Goal: Information Seeking & Learning: Learn about a topic

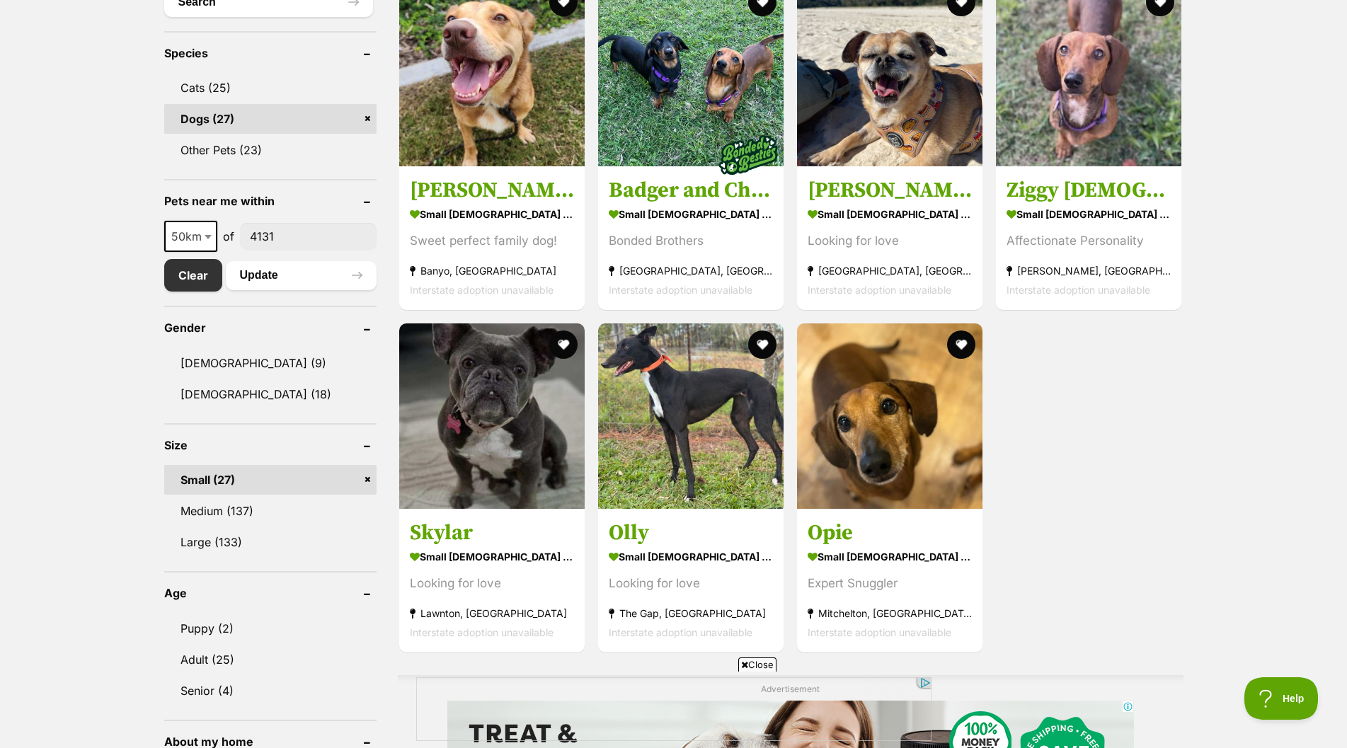
scroll to position [566, 0]
click at [277, 269] on button "Update" at bounding box center [301, 276] width 151 height 28
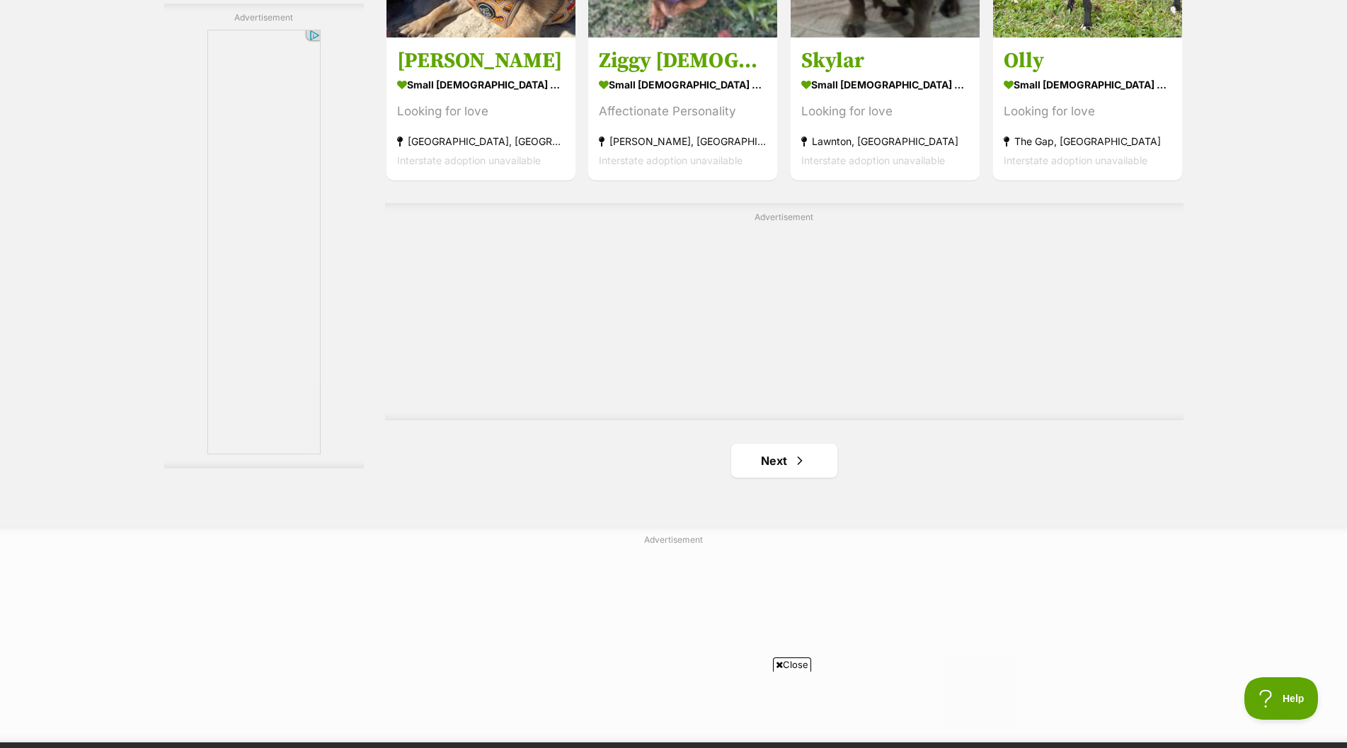
scroll to position [2407, 0]
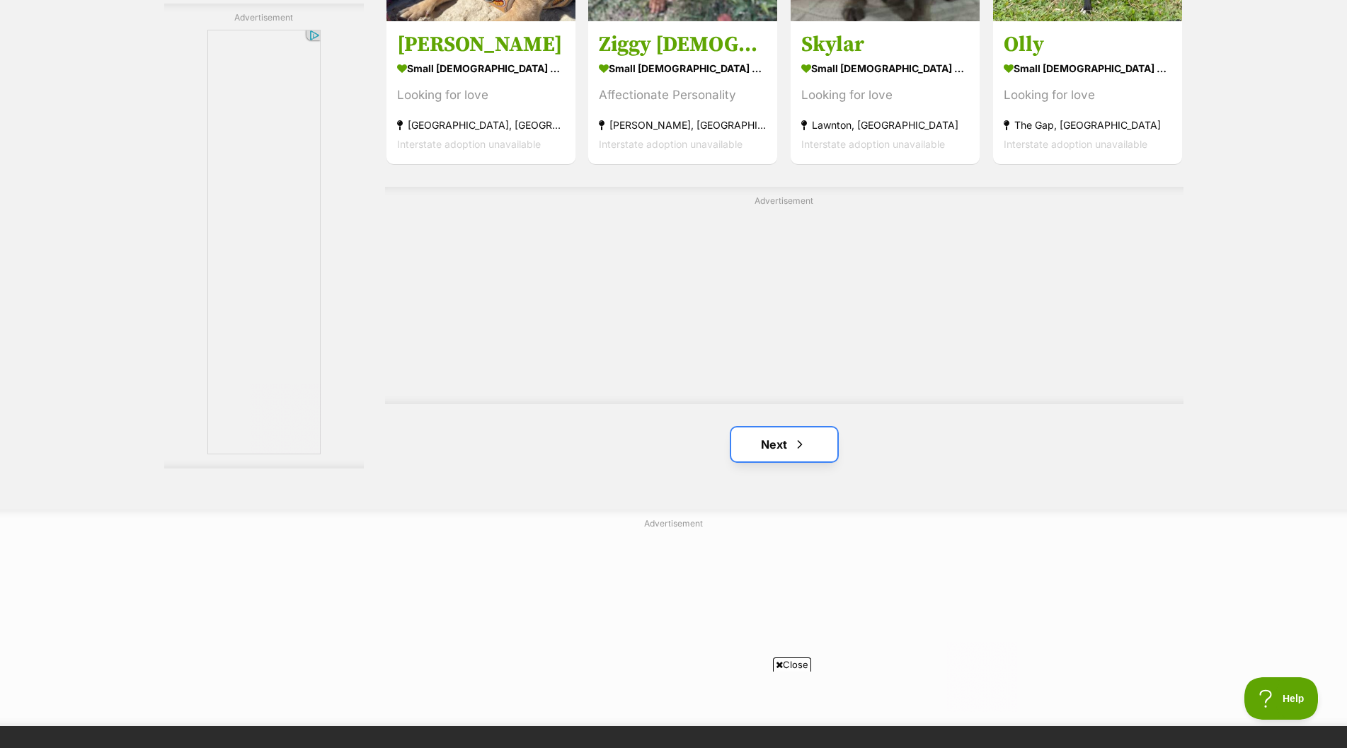
click at [797, 442] on span "Next page" at bounding box center [800, 444] width 14 height 17
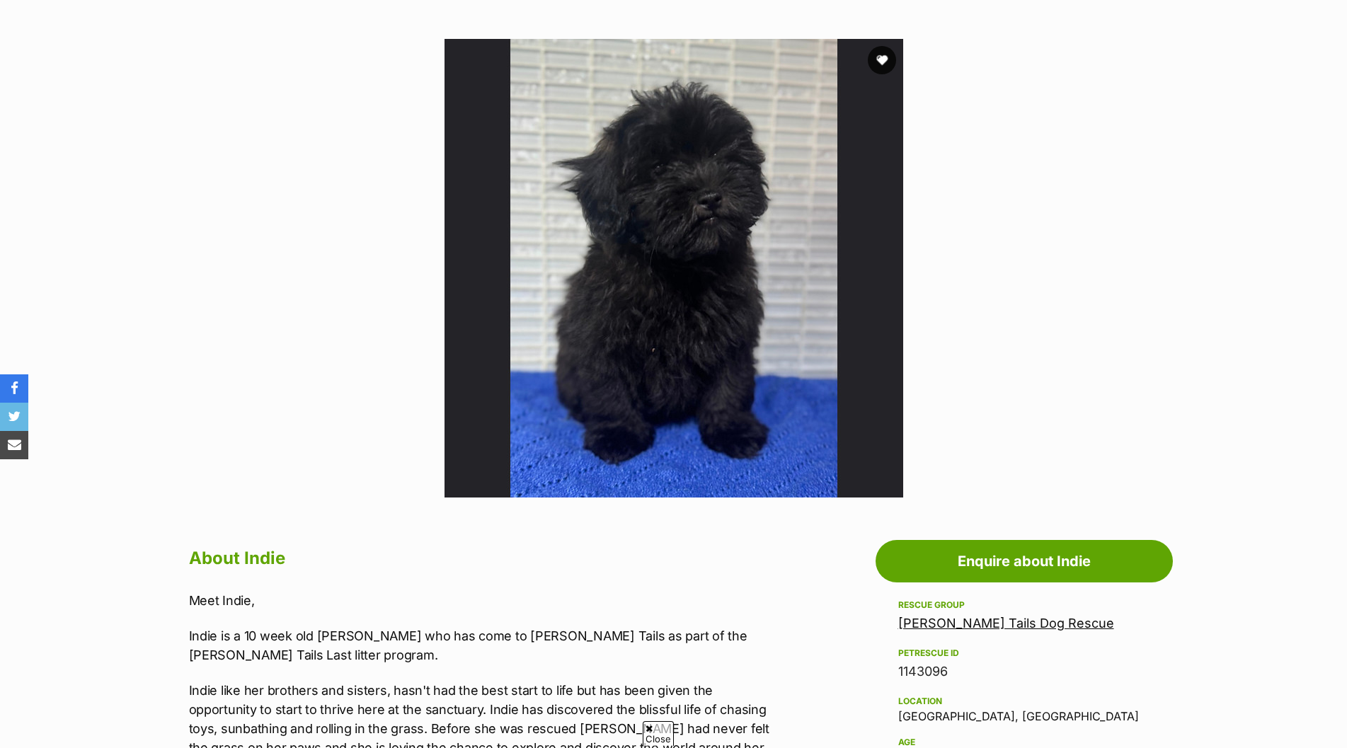
scroll to position [142, 0]
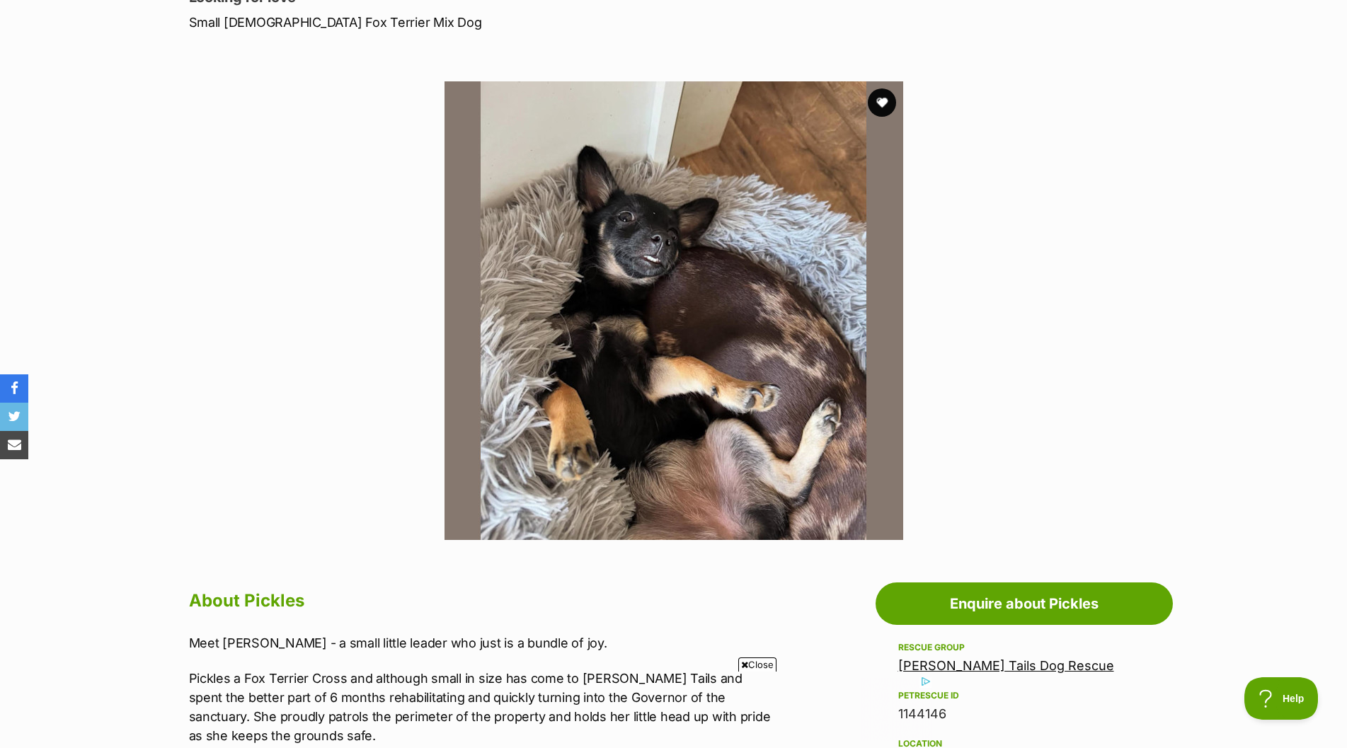
scroll to position [212, 0]
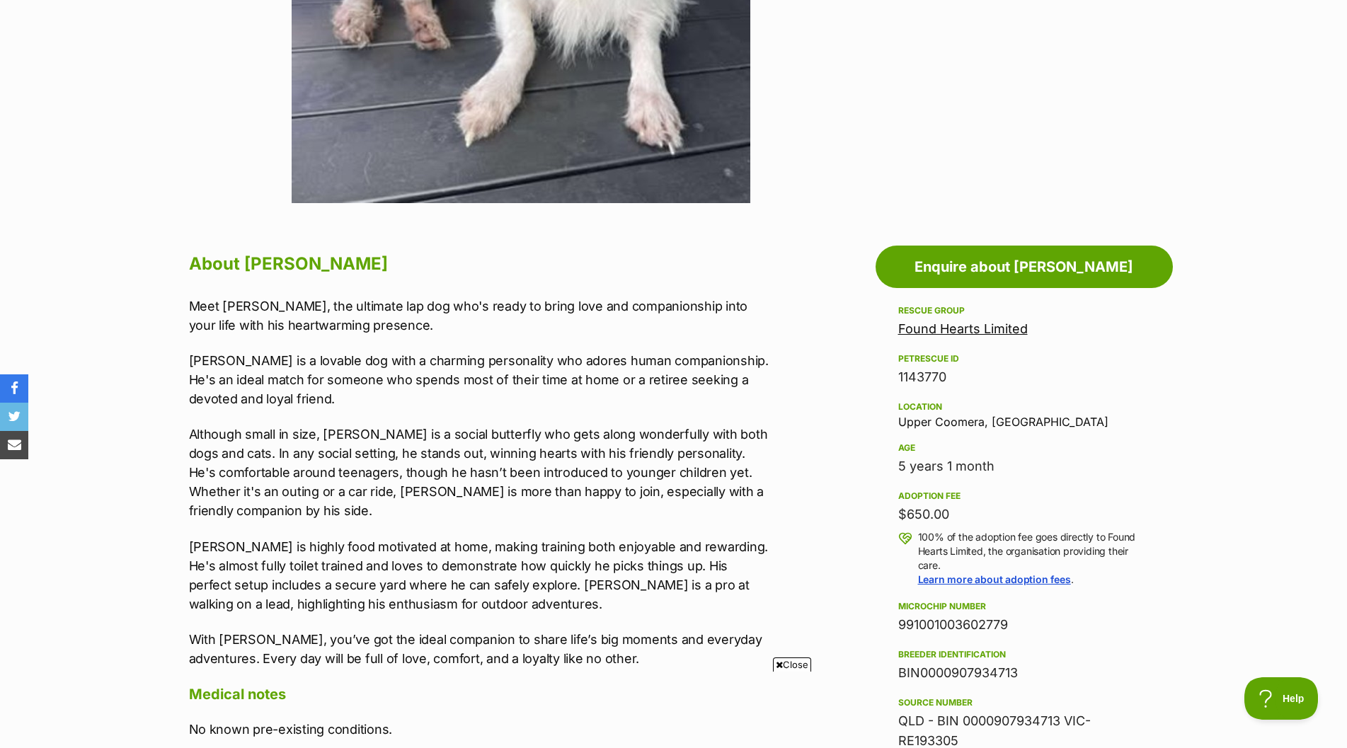
scroll to position [566, 0]
